Goal: Information Seeking & Learning: Find specific fact

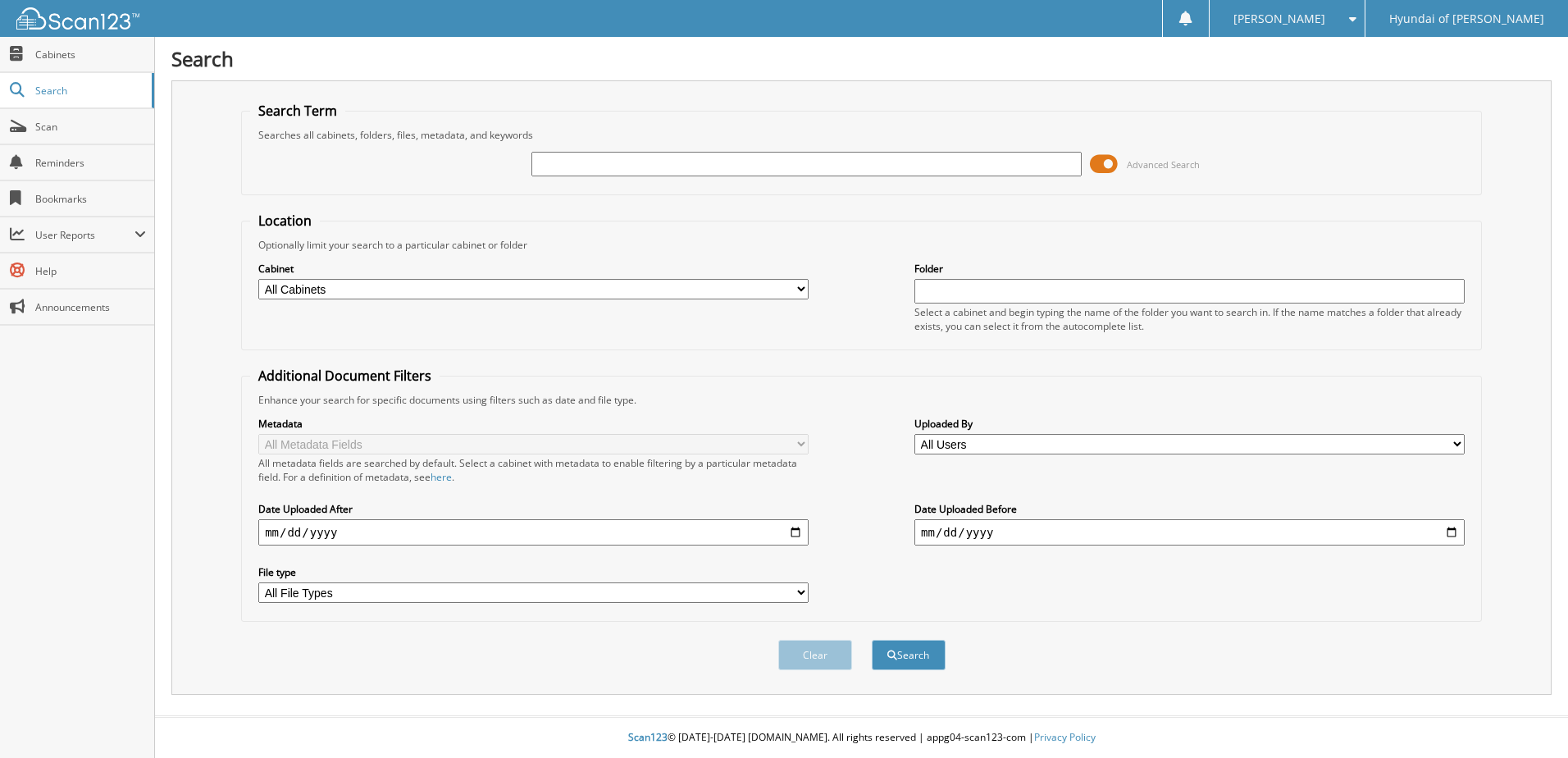
click at [796, 161] on input "text" at bounding box center [806, 164] width 550 height 25
type input "102139"
click at [872, 639] on button "Search" at bounding box center [908, 654] width 74 height 31
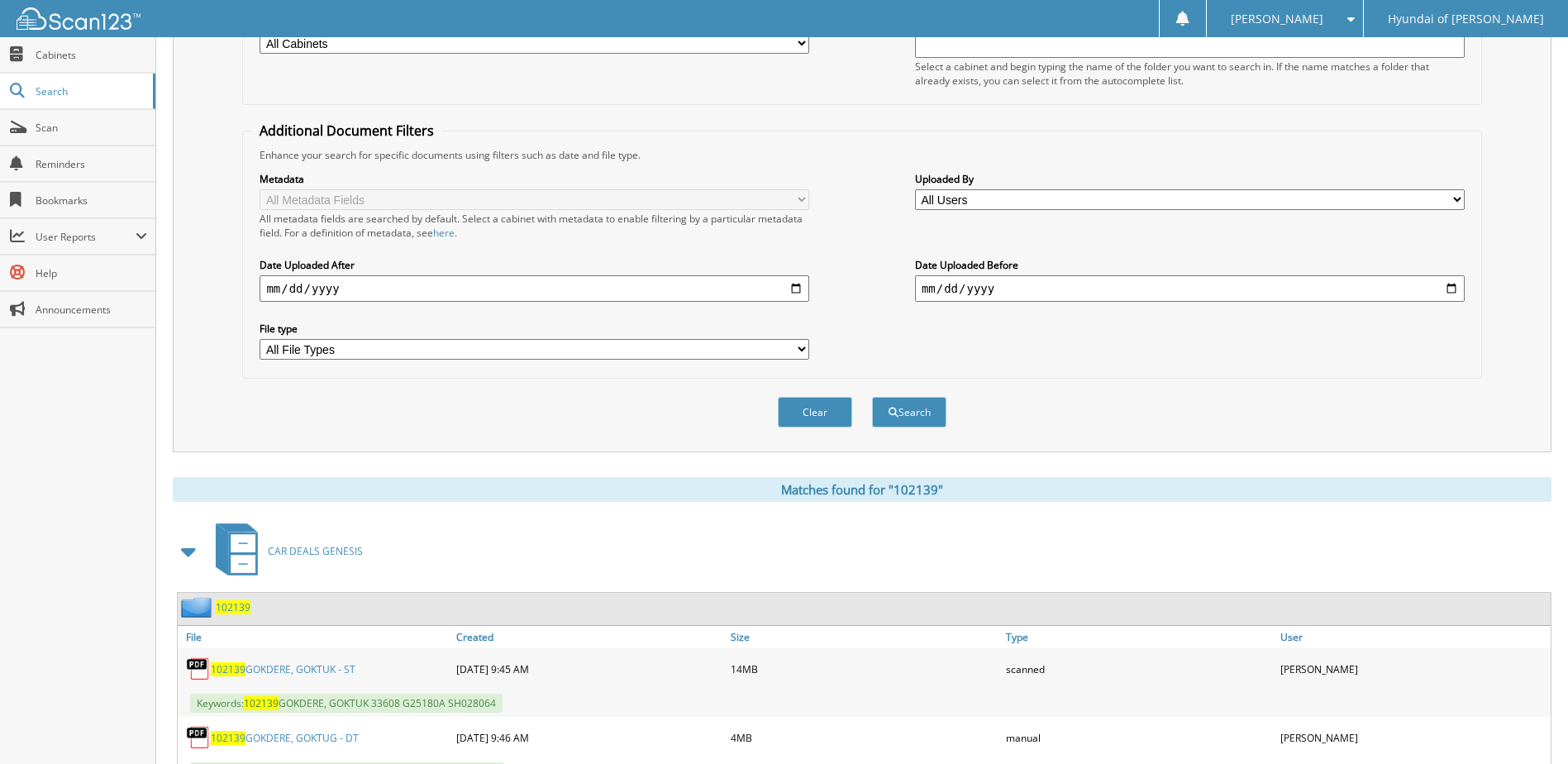
scroll to position [321, 0]
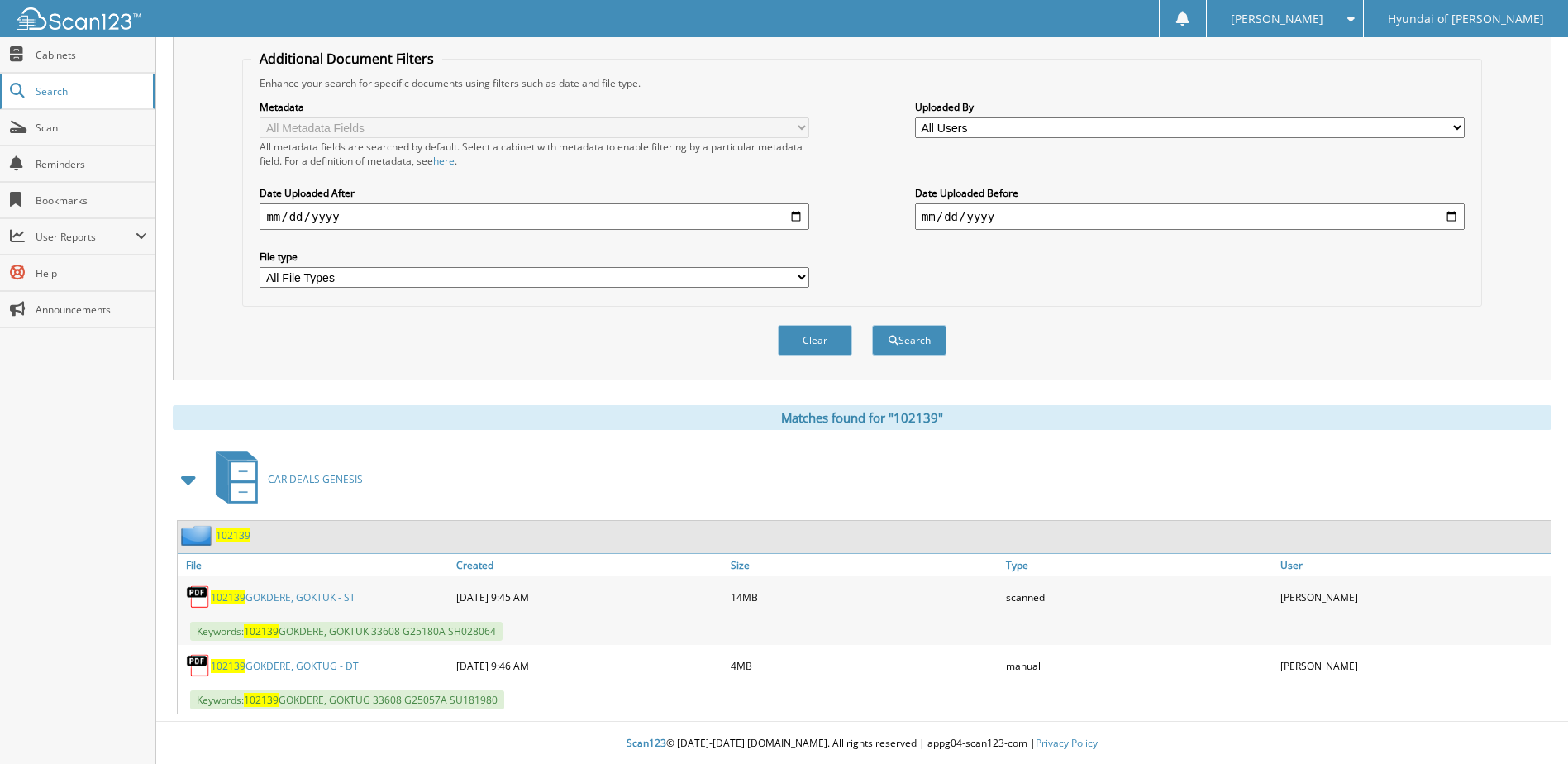
click at [79, 88] on span "Search" at bounding box center [90, 91] width 109 height 14
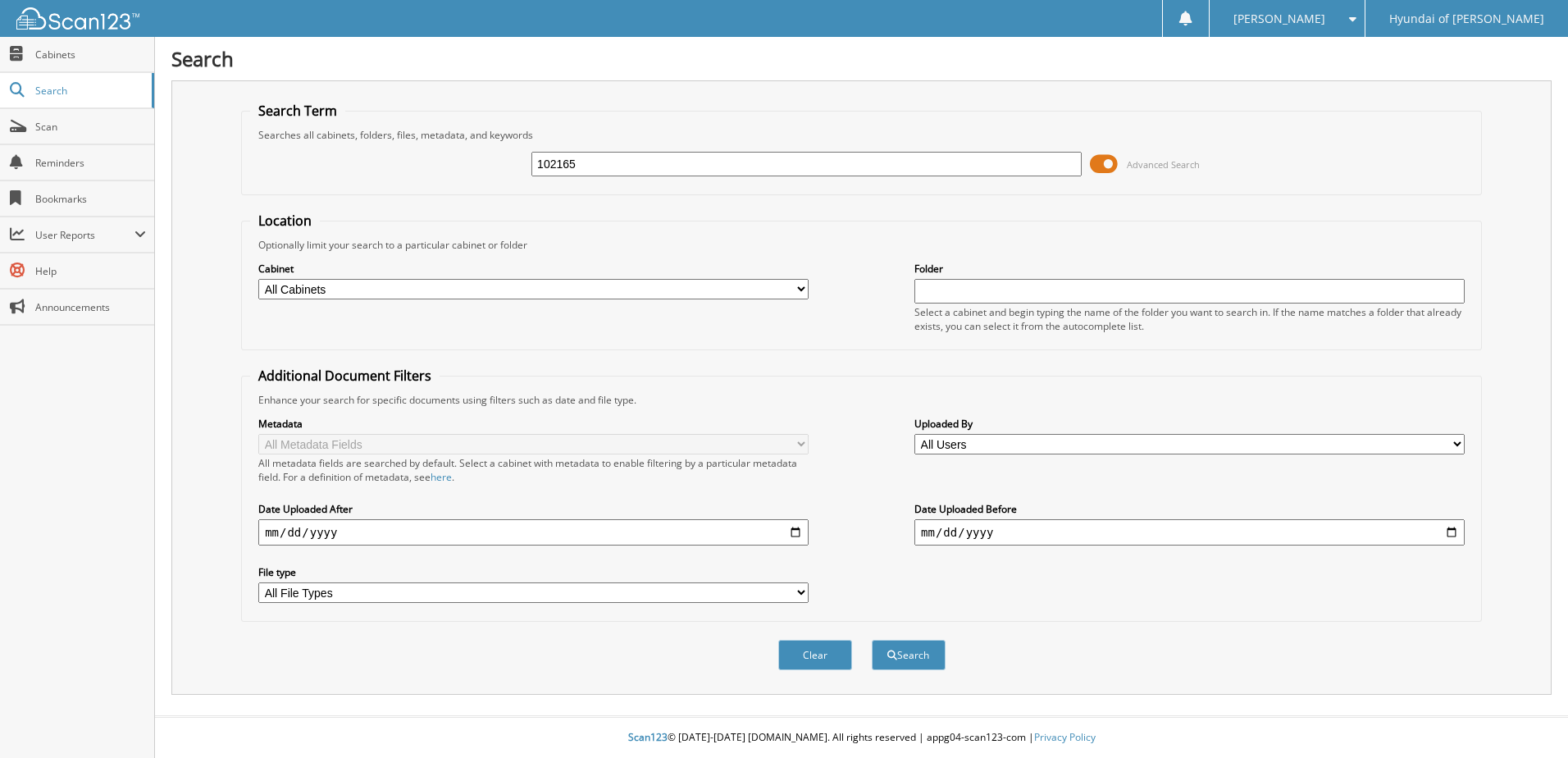
type input "102165"
click at [872, 639] on button "Search" at bounding box center [908, 654] width 74 height 31
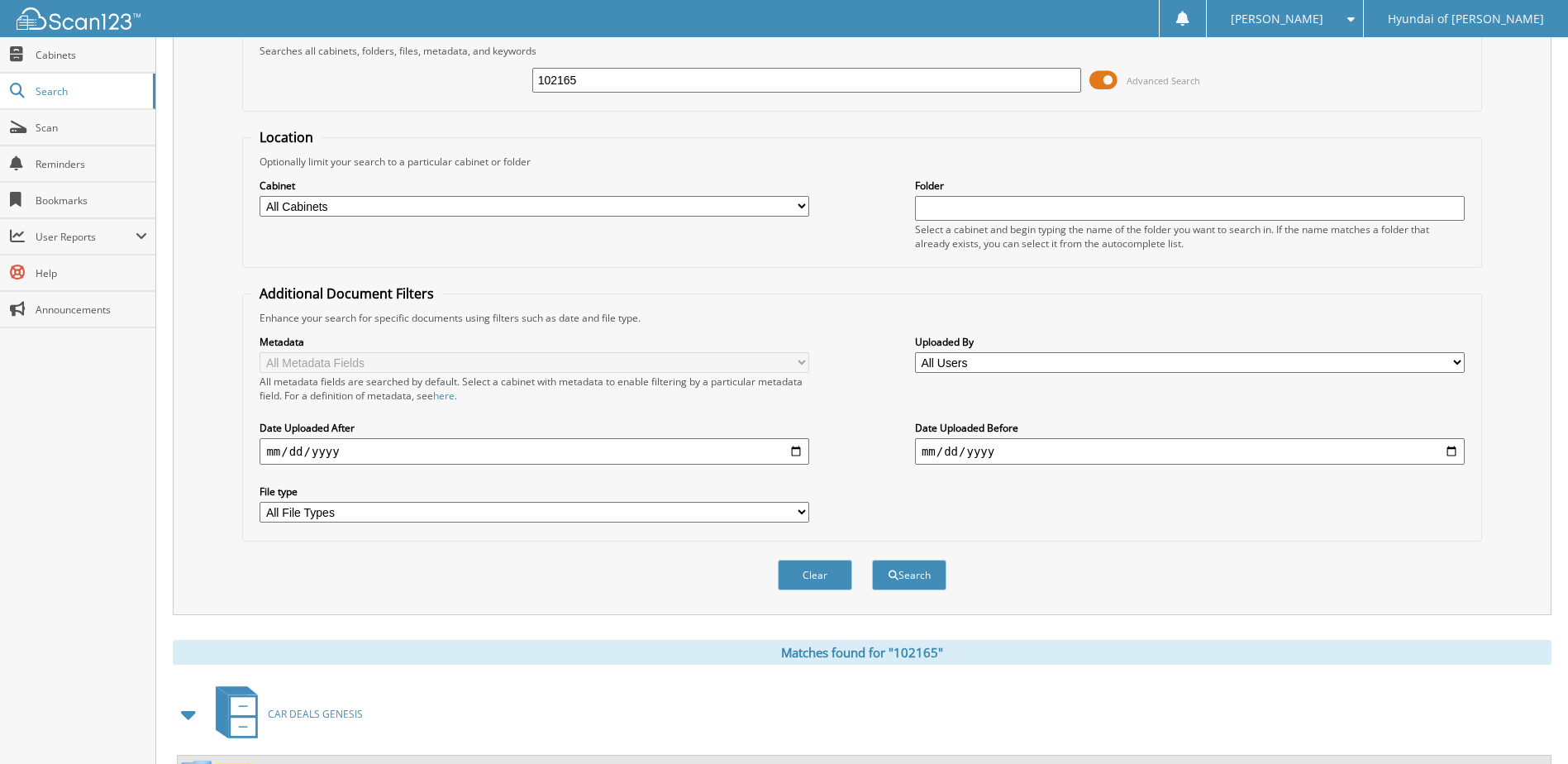
scroll to position [160, 0]
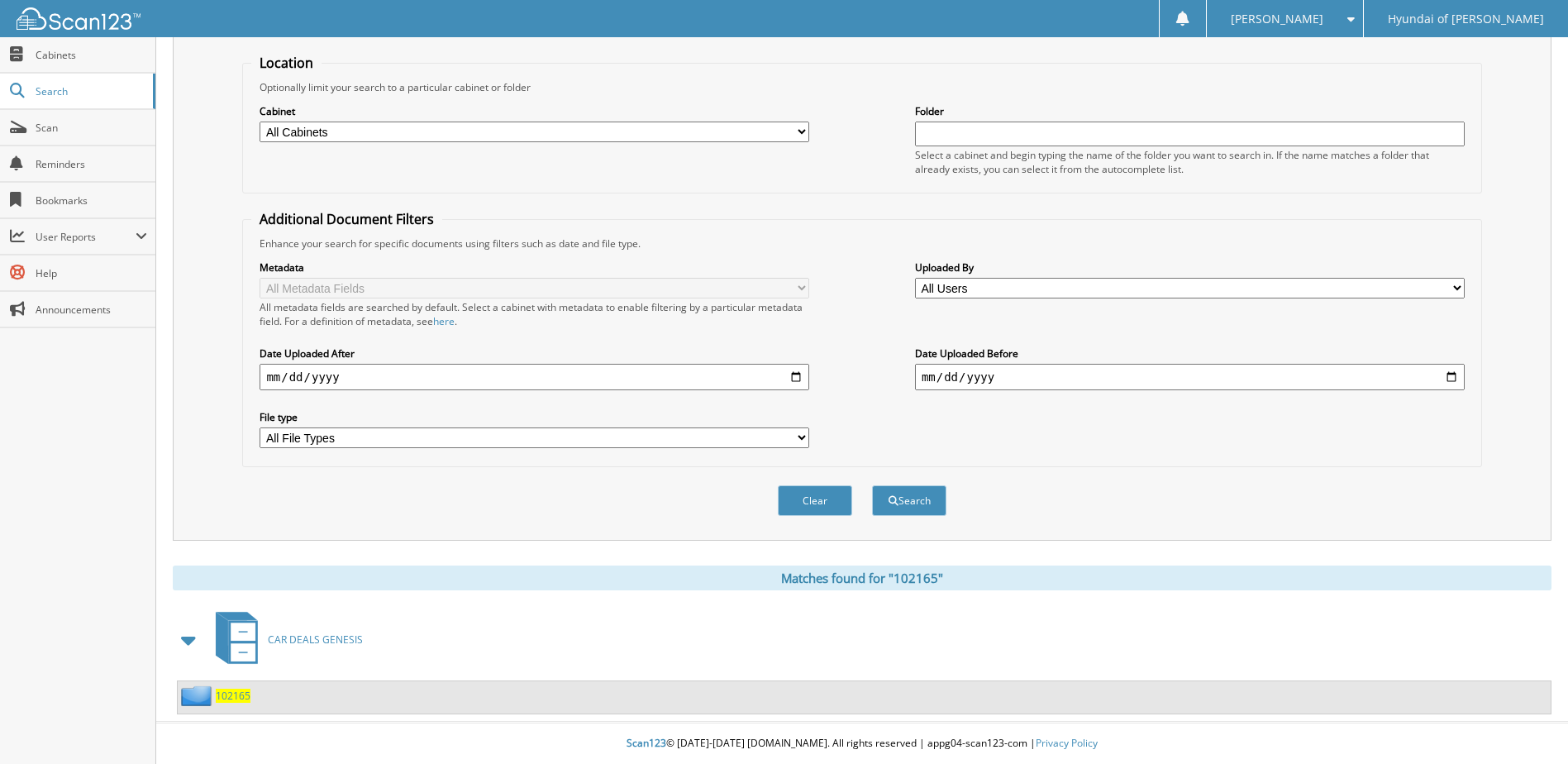
click at [232, 700] on span "102165" at bounding box center [233, 695] width 35 height 14
